Goal: Transaction & Acquisition: Purchase product/service

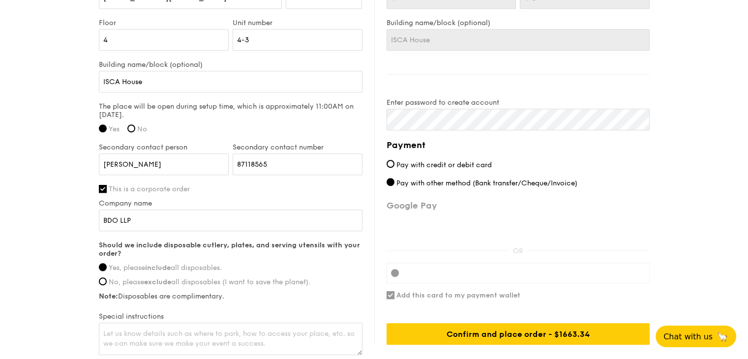
scroll to position [734, 0]
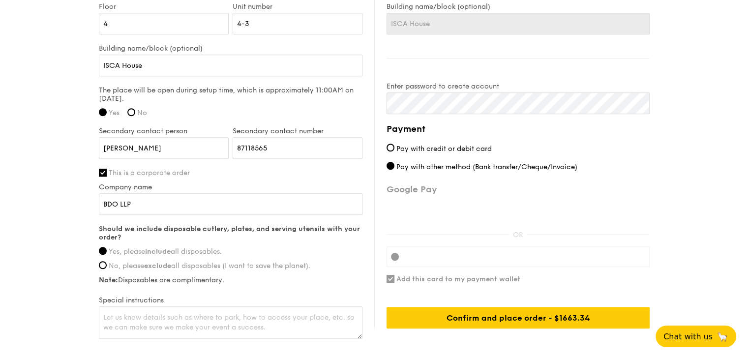
drag, startPoint x: 595, startPoint y: 155, endPoint x: 397, endPoint y: 142, distance: 198.2
click at [397, 142] on div "Payment Pay with credit or debit card Pay with other method (Bank transfer/Cheq…" at bounding box center [518, 225] width 263 height 207
copy div "Pay with credit or debit card Pay with other method (Bank transfer/Cheque/Invoi…"
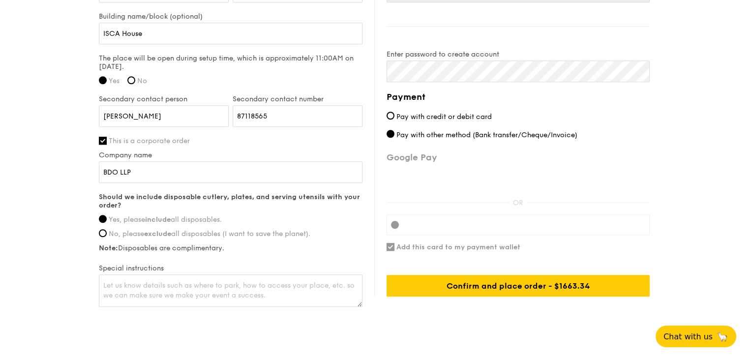
scroll to position [783, 0]
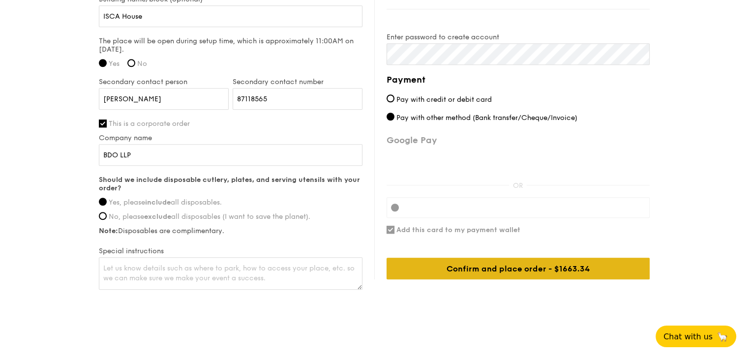
click at [528, 258] on div "Confirm and place order - $1663.34" at bounding box center [518, 269] width 263 height 22
click at [550, 259] on div "Confirm and place order - $1663.34" at bounding box center [518, 269] width 263 height 22
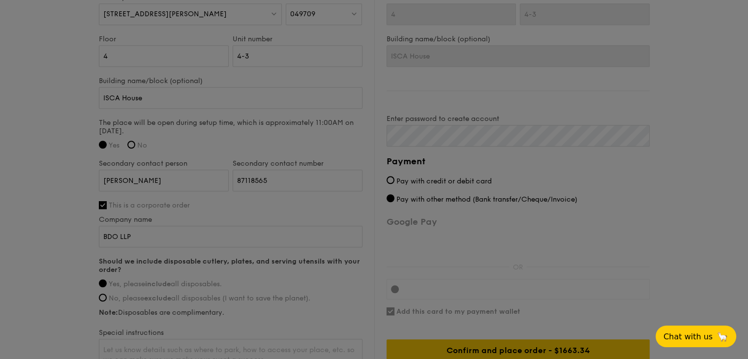
scroll to position [685, 0]
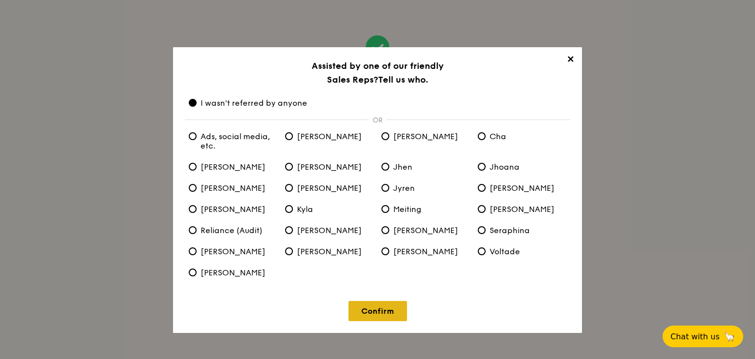
click at [391, 308] on link "Confirm" at bounding box center [378, 311] width 59 height 20
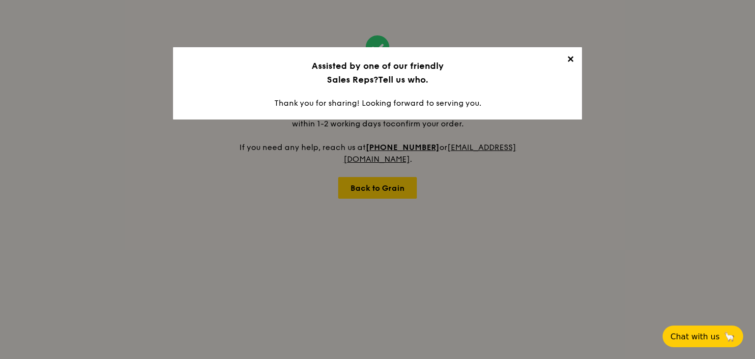
click at [573, 60] on span "✕" at bounding box center [571, 61] width 14 height 14
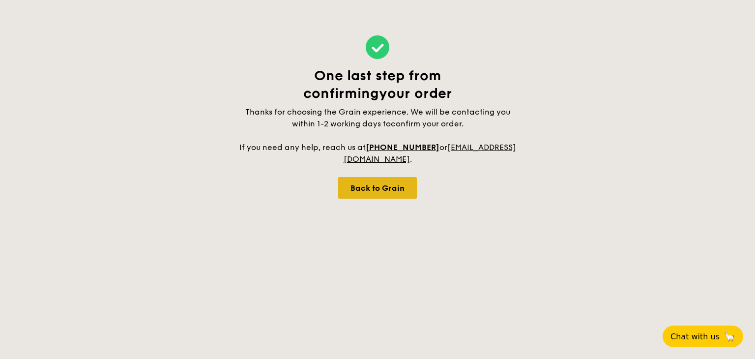
click at [361, 185] on div "Back to Grain" at bounding box center [377, 188] width 79 height 22
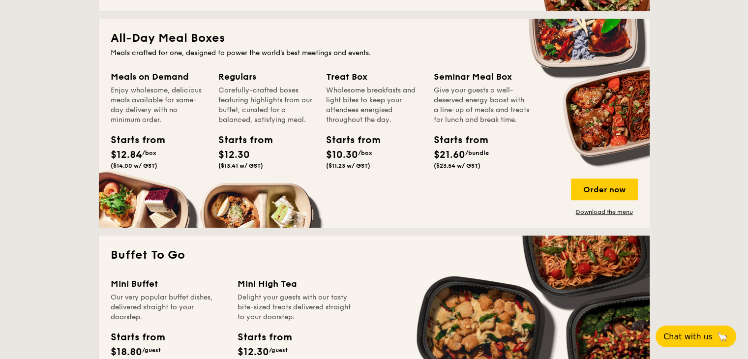
scroll to position [639, 0]
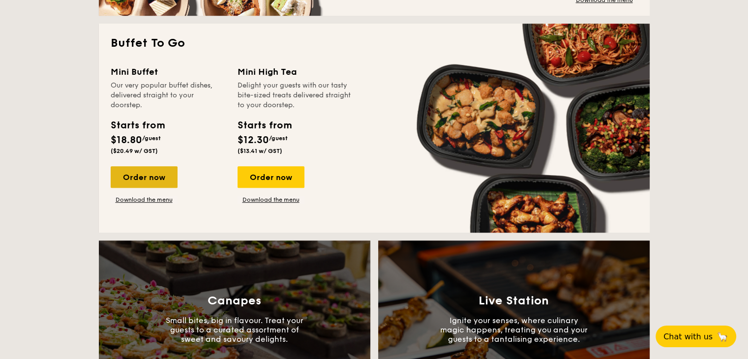
click at [157, 176] on div "Order now" at bounding box center [144, 177] width 67 height 22
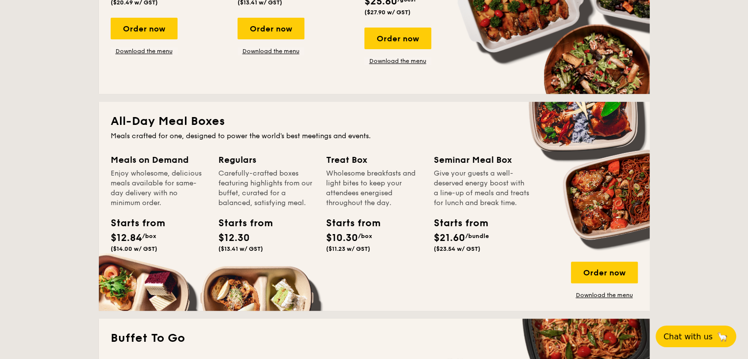
scroll to position [1497, 0]
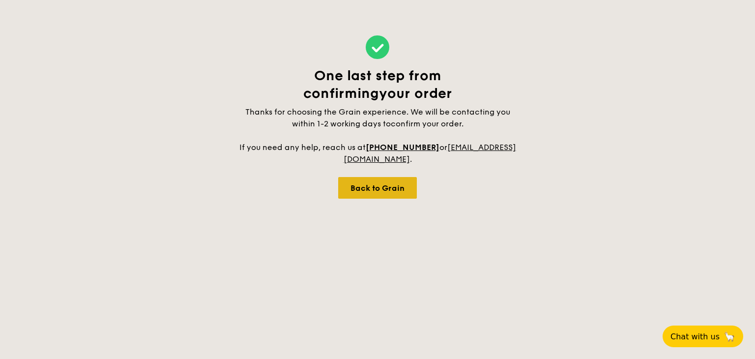
click at [388, 187] on div "Back to Grain" at bounding box center [377, 188] width 79 height 22
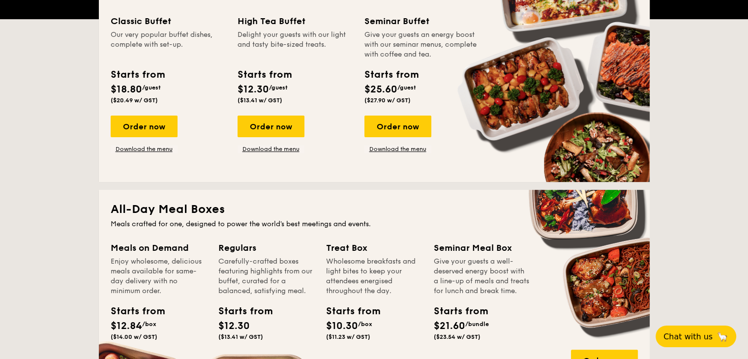
scroll to position [197, 0]
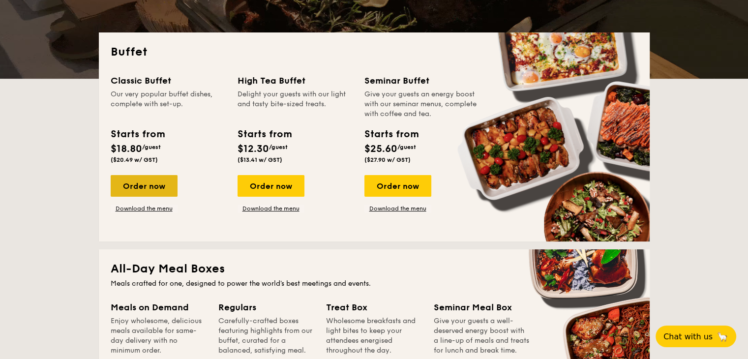
click at [161, 191] on div "Order now" at bounding box center [144, 186] width 67 height 22
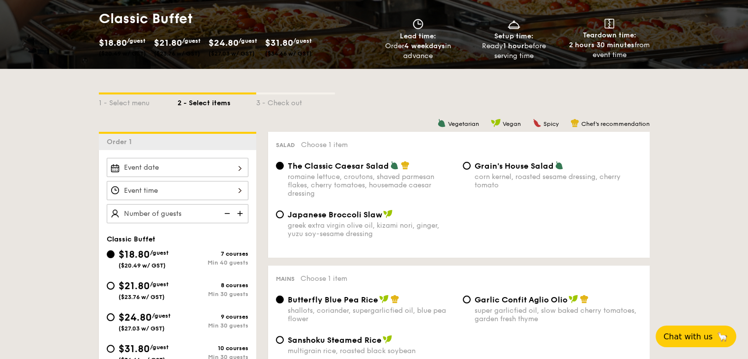
scroll to position [148, 0]
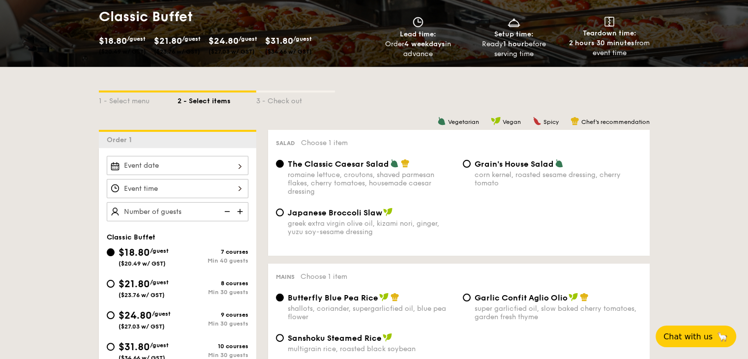
click at [172, 163] on div at bounding box center [178, 165] width 142 height 19
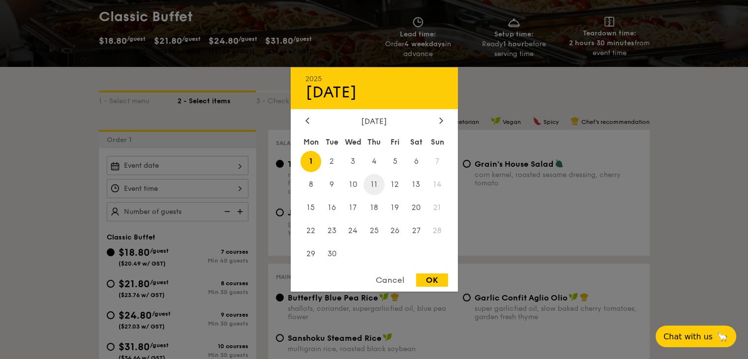
click at [384, 181] on span "11" at bounding box center [373, 184] width 21 height 21
click at [433, 274] on div "OK" at bounding box center [432, 279] width 32 height 13
type input "[DATE]"
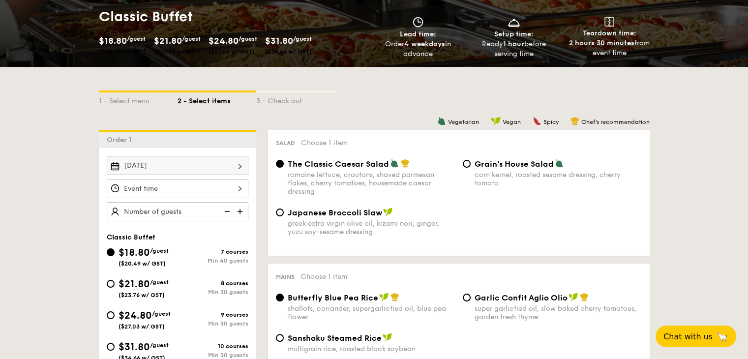
click at [190, 189] on div at bounding box center [374, 179] width 748 height 359
click at [224, 189] on div at bounding box center [178, 188] width 142 height 19
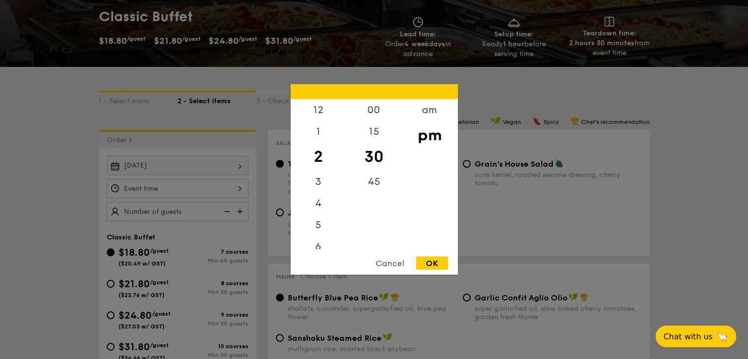
click at [419, 265] on div "OK" at bounding box center [432, 263] width 32 height 13
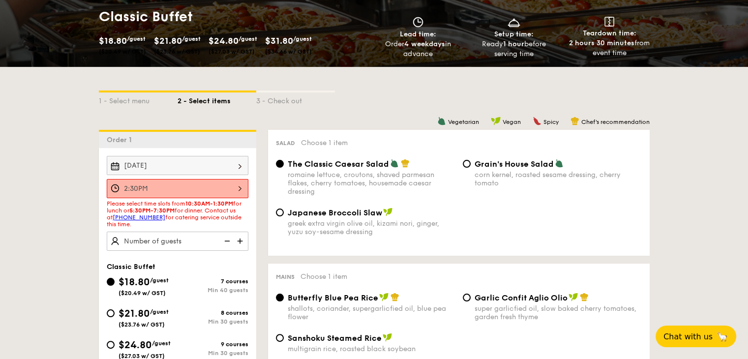
click at [228, 189] on div "2:30PM" at bounding box center [178, 188] width 142 height 19
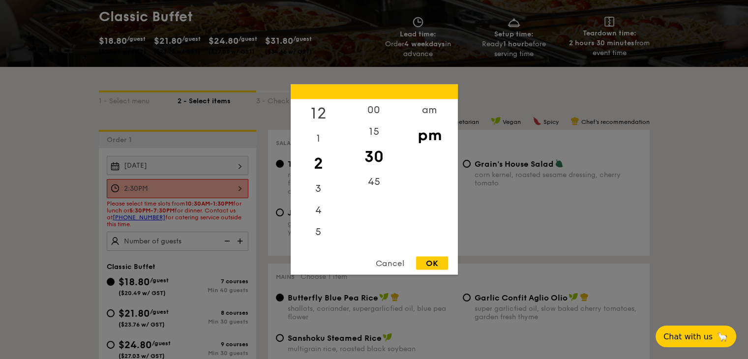
click at [327, 109] on div "12" at bounding box center [319, 113] width 56 height 29
click at [376, 103] on div "00" at bounding box center [374, 113] width 56 height 29
drag, startPoint x: 440, startPoint y: 256, endPoint x: 397, endPoint y: 270, distance: 45.0
click at [439, 256] on div "12 1 2 3 4 5 6 7 8 9 10 11 00 15 30 45 am pm Cancel OK" at bounding box center [374, 180] width 167 height 190
click at [437, 263] on div "OK" at bounding box center [432, 263] width 32 height 13
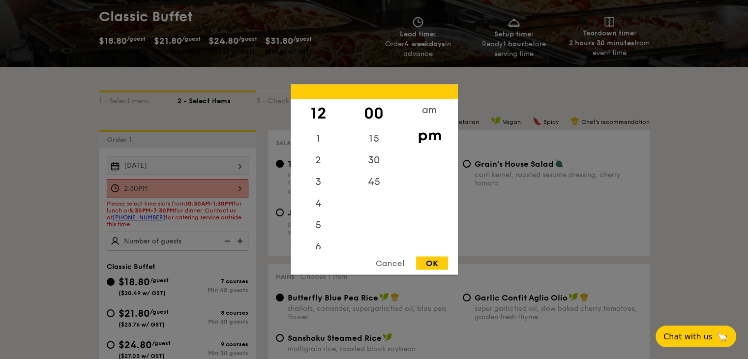
type input "12:00PM"
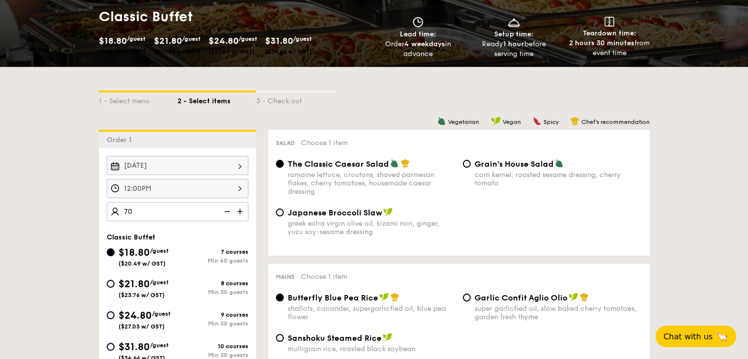
click at [219, 245] on div "$18.80 /guest ($20.49 w/ GST) 7 courses Min 40 guests" at bounding box center [178, 256] width 142 height 22
type input "70 guests"
click at [113, 288] on div "$21.80 /guest ($23.76 w/ GST)" at bounding box center [142, 288] width 71 height 22
click at [113, 288] on input "$21.80 /guest ($23.76 w/ GST) 8 courses Min 30 guests" at bounding box center [111, 284] width 8 height 8
radio input "true"
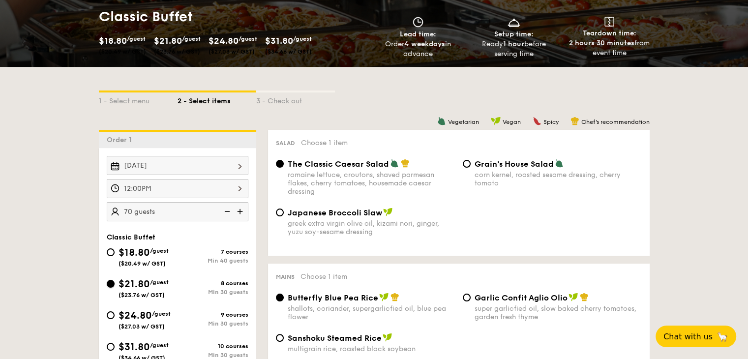
radio input "true"
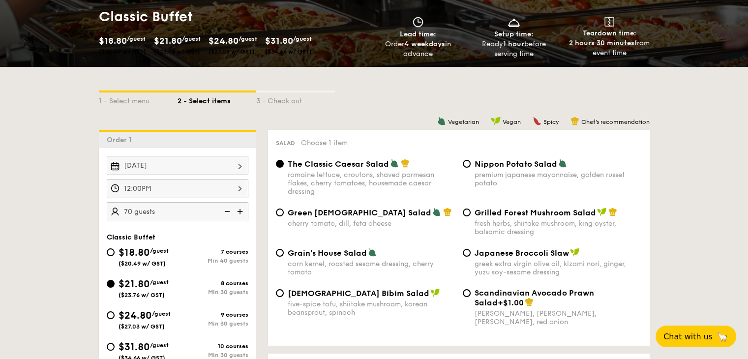
click at [311, 222] on div "cherry tomato, dill, feta cheese" at bounding box center [371, 223] width 167 height 8
click at [284, 216] on input "Green Goddess Salad cherry tomato, [PERSON_NAME], feta cheese" at bounding box center [280, 213] width 8 height 8
radio input "true"
click at [332, 252] on span "Grain's House Salad" at bounding box center [327, 252] width 79 height 9
click at [284, 252] on input "Grain's House Salad corn kernel, roasted sesame dressing, cherry tomato" at bounding box center [280, 253] width 8 height 8
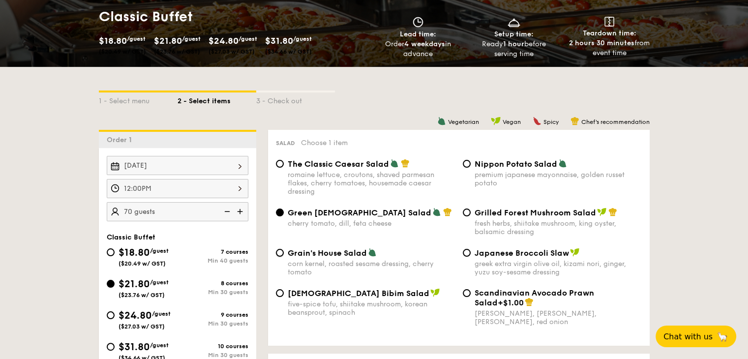
radio input "true"
click at [478, 209] on div "Grilled Forest Mushroom Salad" at bounding box center [558, 213] width 167 height 10
click at [471, 209] on input "Grilled Forest Mushroom Salad fresh herbs, shiitake mushroom, king oyster, bals…" at bounding box center [467, 213] width 8 height 8
radio input "true"
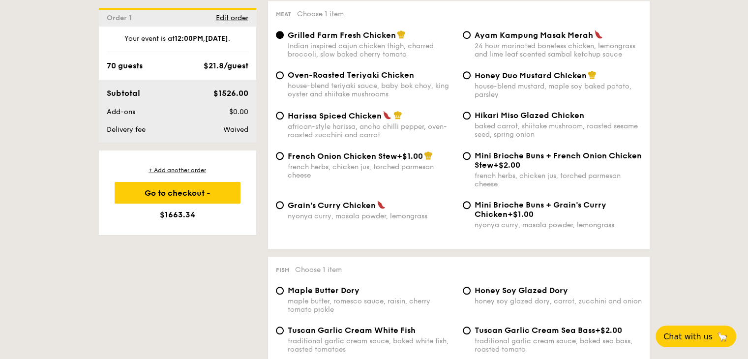
click at [360, 210] on span "Grain's Curry Chicken" at bounding box center [332, 205] width 88 height 9
click at [284, 209] on input "Grain's [PERSON_NAME] Chicken nyonya [PERSON_NAME], masala powder, lemongrass" at bounding box center [280, 205] width 8 height 8
radio input "true"
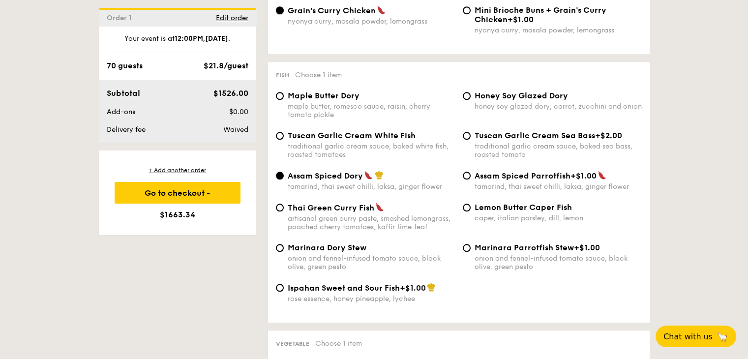
scroll to position [935, 0]
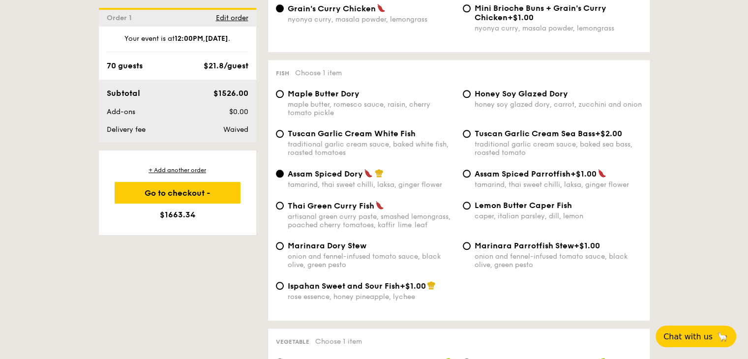
click at [506, 97] on span "Honey Soy Glazed Dory" at bounding box center [521, 93] width 93 height 9
click at [471, 97] on input "Honey Soy Glazed Dory honey soy glazed dory, carrot, zucchini and onion" at bounding box center [467, 94] width 8 height 8
radio input "true"
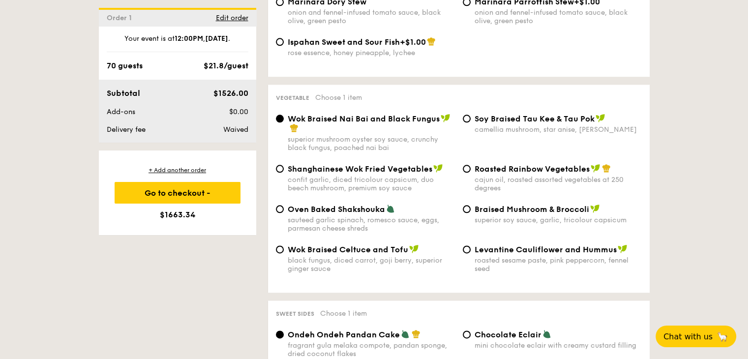
scroll to position [1180, 0]
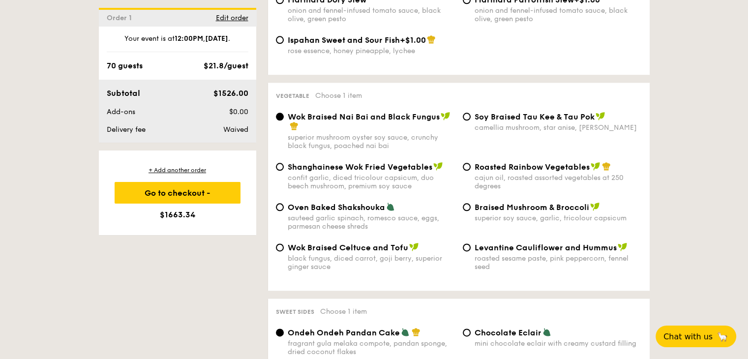
click at [507, 187] on div "cajun oil, roasted assorted vegetables at 250 degrees" at bounding box center [558, 182] width 167 height 17
click at [471, 171] on input "Roasted Rainbow Vegetables cajun oil, roasted assorted vegetables at 250 degrees" at bounding box center [467, 167] width 8 height 8
radio input "true"
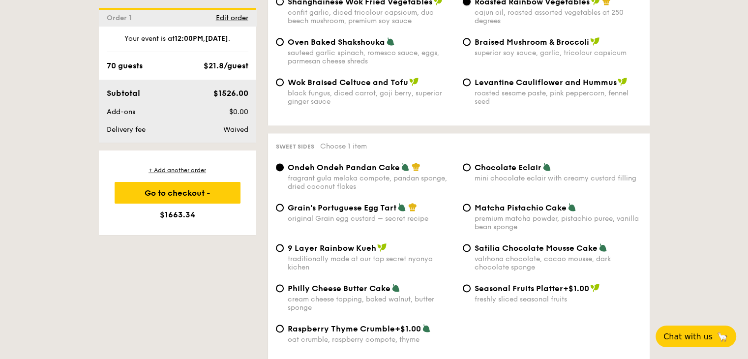
scroll to position [1426, 0]
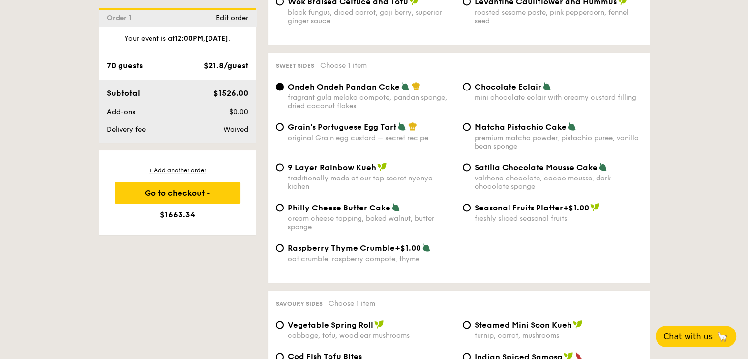
click at [386, 142] on div "Grain's Portuguese Egg Tart original Grain egg custard – secret recipe" at bounding box center [371, 132] width 167 height 20
click at [284, 131] on input "Grain's Portuguese Egg Tart original Grain egg custard – secret recipe" at bounding box center [280, 127] width 8 height 8
radio input "true"
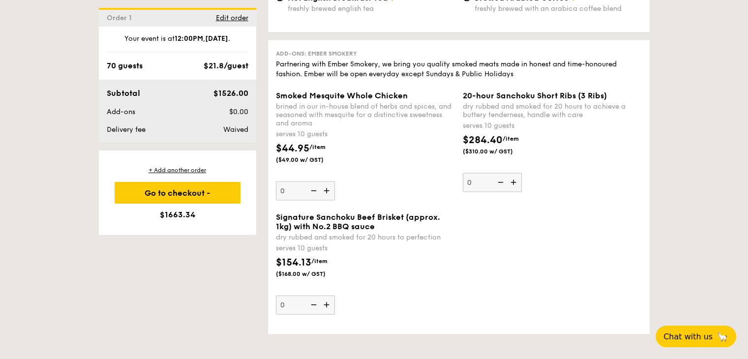
scroll to position [2115, 0]
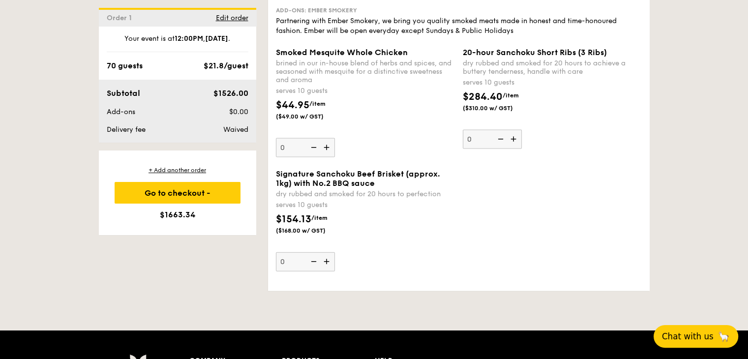
click at [678, 333] on span "Chat with us" at bounding box center [688, 337] width 52 height 10
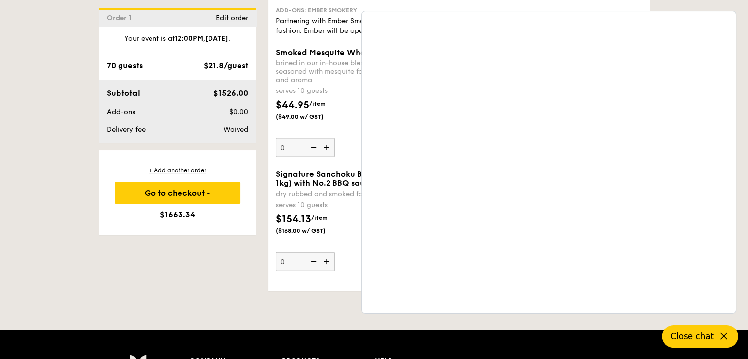
click at [199, 187] on div "Go to checkout - $1663.34" at bounding box center [178, 193] width 126 height 22
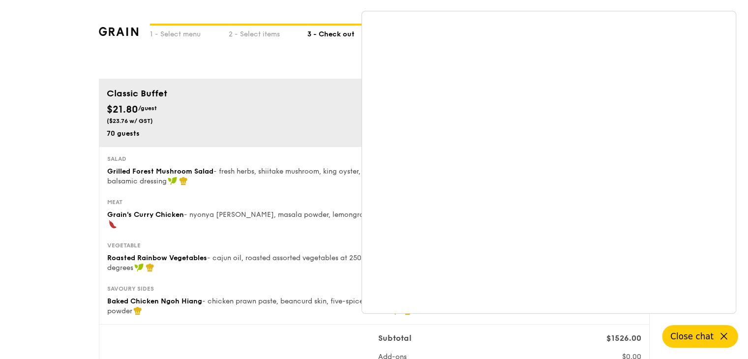
click at [723, 337] on icon at bounding box center [724, 337] width 12 height 12
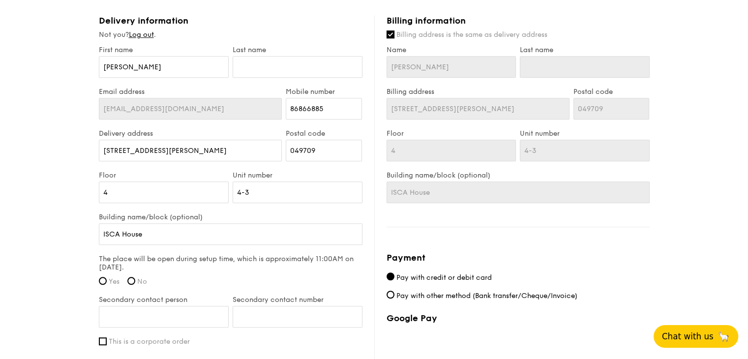
scroll to position [639, 0]
